Goal: Information Seeking & Learning: Find specific page/section

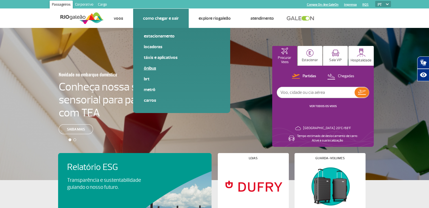
click at [149, 69] on link "Ônibus" at bounding box center [182, 68] width 76 height 6
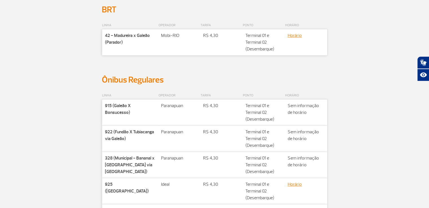
scroll to position [113, 0]
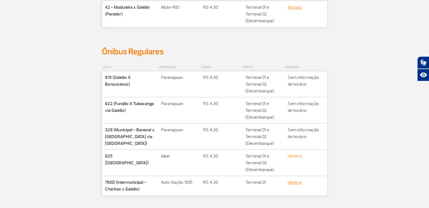
click at [294, 155] on link "Horário" at bounding box center [295, 156] width 14 height 6
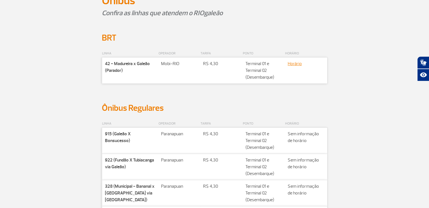
scroll to position [28, 0]
